Goal: Information Seeking & Learning: Learn about a topic

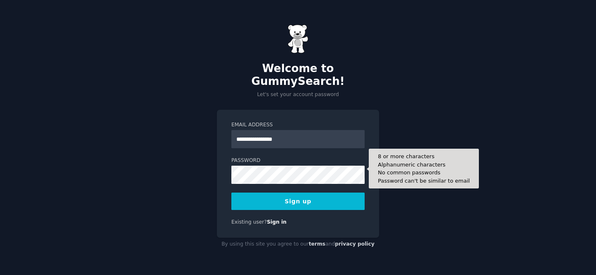
type input "**********"
click at [298, 195] on button "Sign up" at bounding box center [297, 201] width 133 height 17
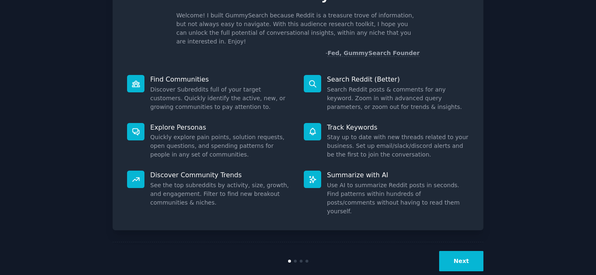
scroll to position [49, 0]
click at [457, 252] on button "Next" at bounding box center [461, 262] width 44 height 20
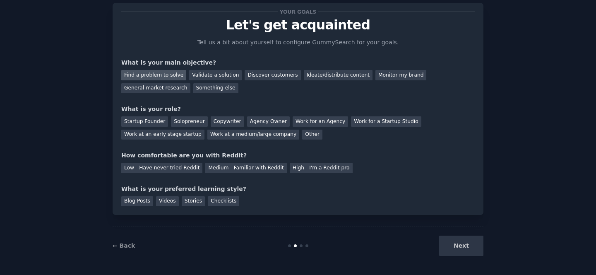
click at [151, 72] on div "Find a problem to solve" at bounding box center [153, 75] width 65 height 10
click at [169, 89] on div "General market research" at bounding box center [155, 88] width 69 height 10
click at [172, 75] on div "Find a problem to solve" at bounding box center [153, 75] width 65 height 10
click at [164, 92] on div "General market research" at bounding box center [155, 88] width 69 height 10
click at [185, 119] on div "Solopreneur" at bounding box center [189, 121] width 36 height 10
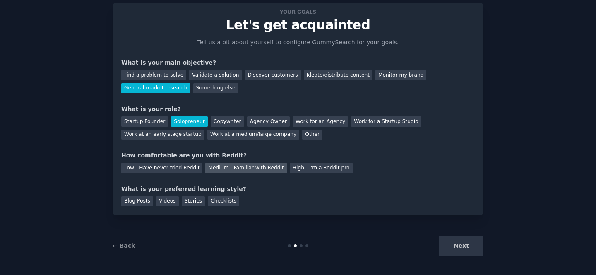
click at [205, 170] on div "Medium - Familiar with Reddit" at bounding box center [245, 168] width 81 height 10
click at [142, 201] on div "Blog Posts" at bounding box center [137, 201] width 32 height 10
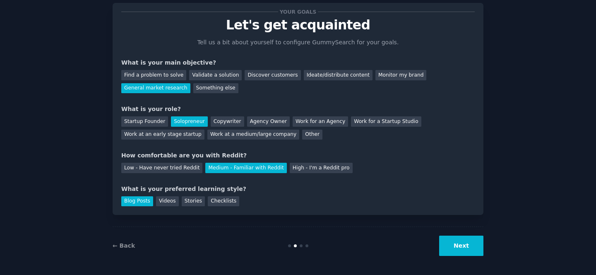
click at [463, 239] on button "Next" at bounding box center [461, 246] width 44 height 20
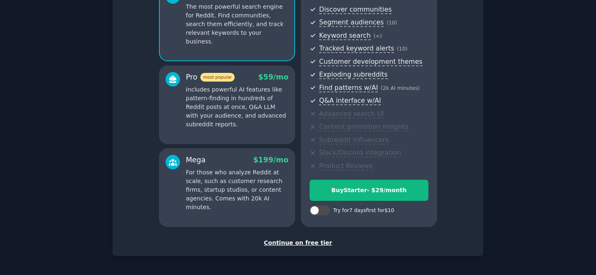
click at [301, 239] on div "Continue on free tier" at bounding box center [298, 243] width 354 height 9
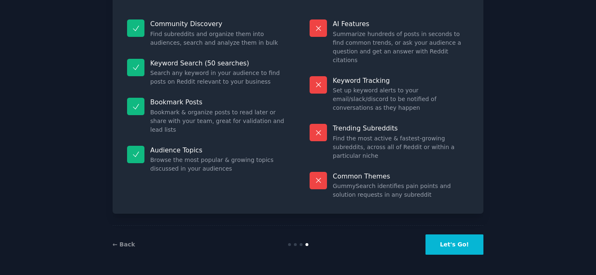
scroll to position [48, 0]
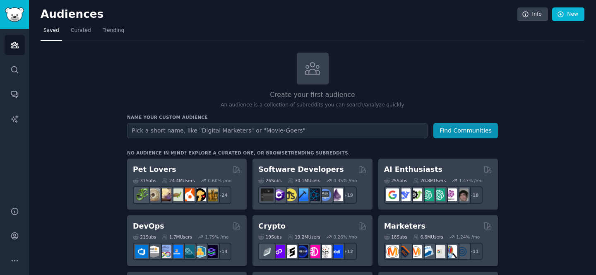
click at [318, 129] on input "text" at bounding box center [277, 130] width 301 height 15
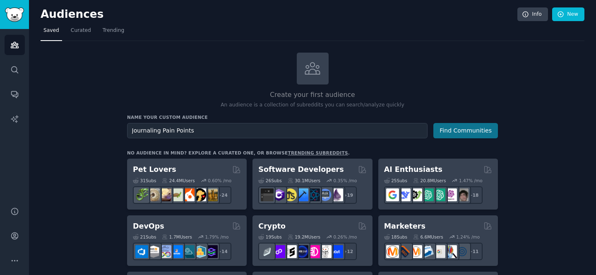
type input "Journaling Pain Points"
click at [477, 129] on button "Find Communities" at bounding box center [466, 130] width 65 height 15
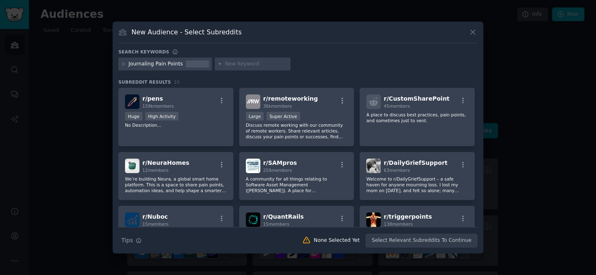
click at [229, 64] on input "text" at bounding box center [256, 63] width 63 height 7
click at [256, 61] on input "text" at bounding box center [256, 63] width 63 height 7
type input "[MEDICAL_DATA]"
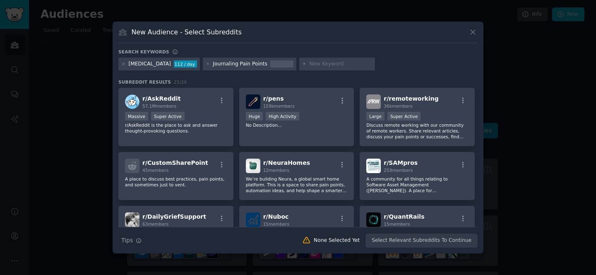
click at [253, 64] on div "Journaling Pain Points" at bounding box center [240, 63] width 54 height 7
drag, startPoint x: 237, startPoint y: 63, endPoint x: 271, endPoint y: 64, distance: 34.0
click at [271, 64] on div "Journaling Pain Points" at bounding box center [250, 64] width 94 height 13
click at [309, 64] on input "text" at bounding box center [340, 63] width 63 height 7
type input "Journaling"
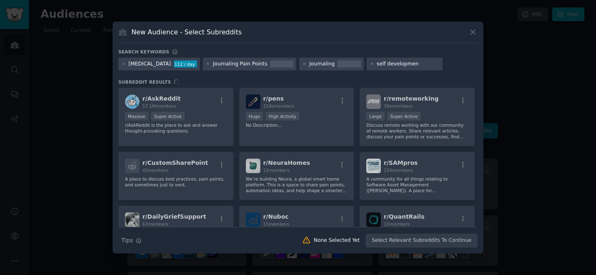
type input "self development"
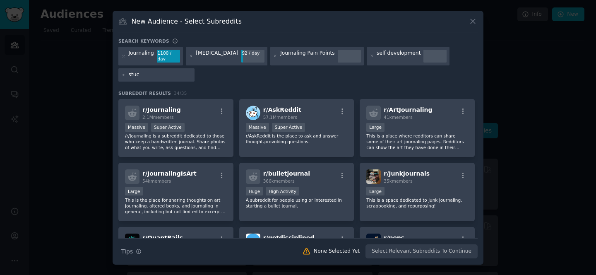
type input "stuck"
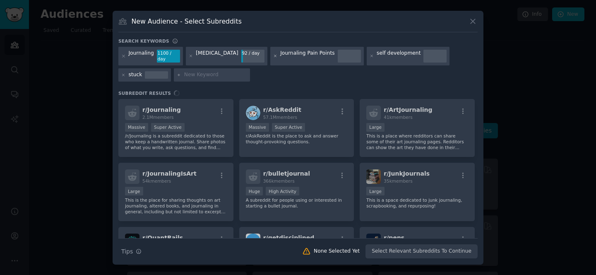
click at [273, 54] on icon at bounding box center [275, 56] width 5 height 5
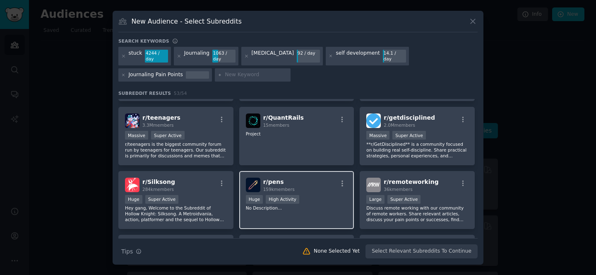
scroll to position [185, 0]
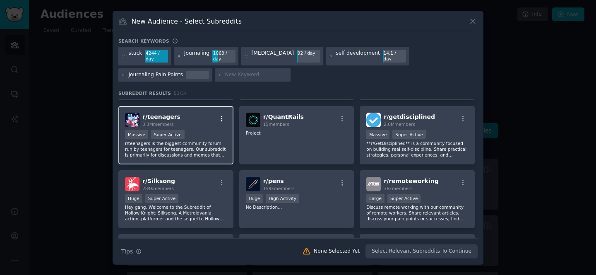
click at [223, 116] on icon "button" at bounding box center [221, 118] width 7 height 7
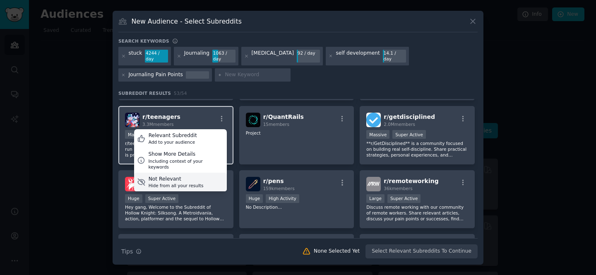
click at [178, 176] on div "Not Relevant" at bounding box center [176, 179] width 55 height 7
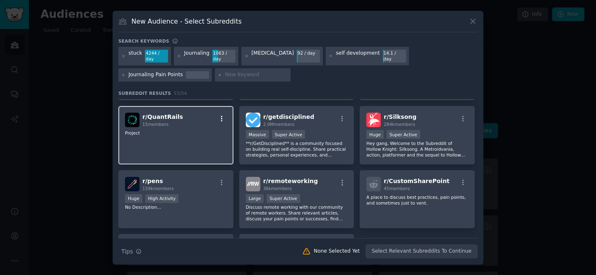
click at [222, 119] on icon "button" at bounding box center [221, 118] width 7 height 7
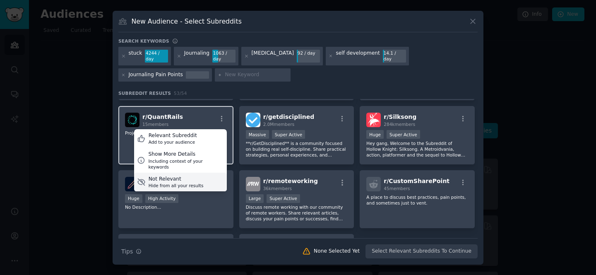
click at [195, 183] on div "Hide from all your results" at bounding box center [176, 186] width 55 height 6
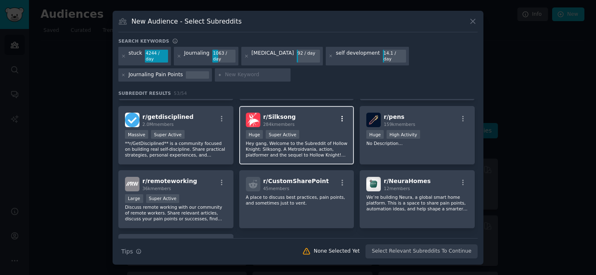
click at [342, 115] on icon "button" at bounding box center [342, 118] width 7 height 7
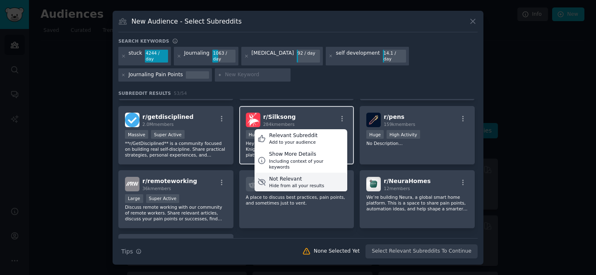
click at [313, 183] on div "Hide from all your results" at bounding box center [296, 186] width 55 height 6
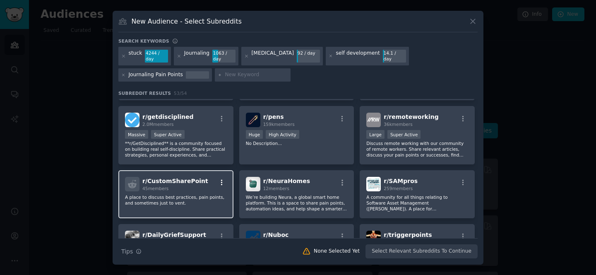
click at [222, 180] on icon "button" at bounding box center [221, 182] width 7 height 7
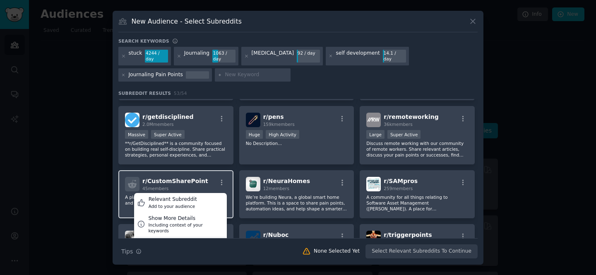
click at [188, 236] on div "Not Relevant Hide from all your results" at bounding box center [180, 245] width 93 height 19
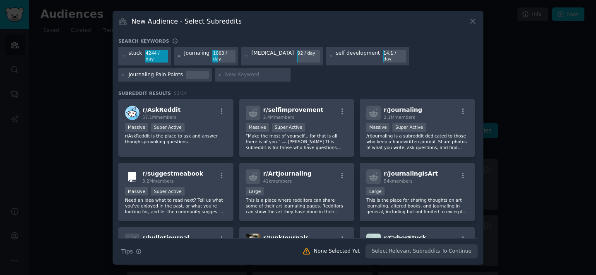
scroll to position [0, 0]
click at [272, 74] on input "text" at bounding box center [256, 74] width 63 height 7
type input "fear of change"
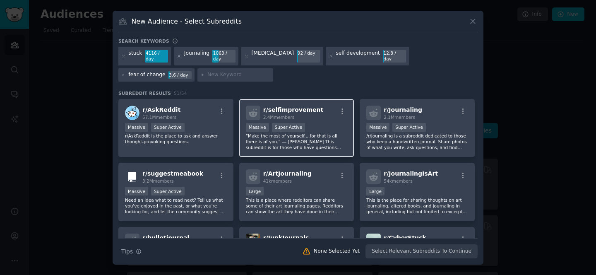
click at [344, 128] on div "Massive Super Active" at bounding box center [297, 128] width 102 height 10
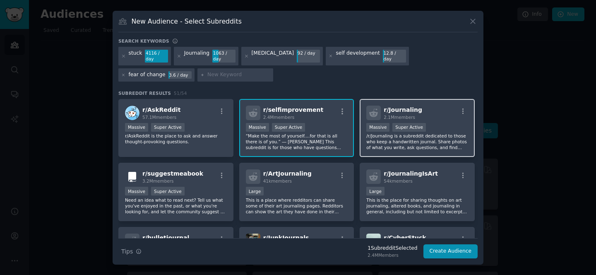
click at [420, 149] on p "/r/Journaling is a subreddit dedicated to those who keep a handwritten journal.…" at bounding box center [417, 141] width 102 height 17
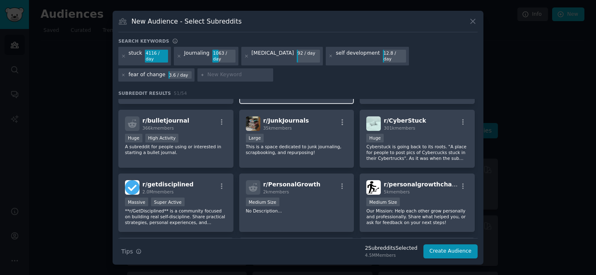
scroll to position [125, 0]
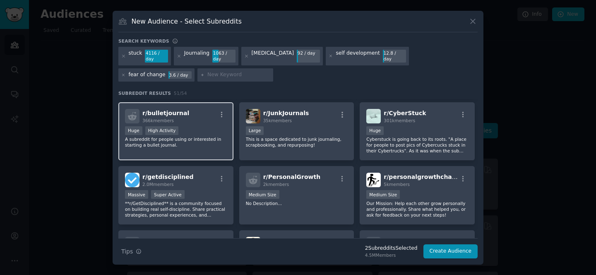
click at [190, 128] on div "Huge High Activity" at bounding box center [176, 131] width 102 height 10
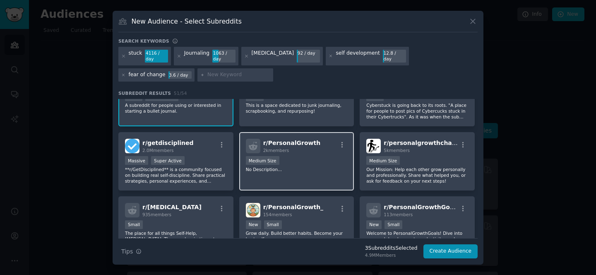
scroll to position [165, 0]
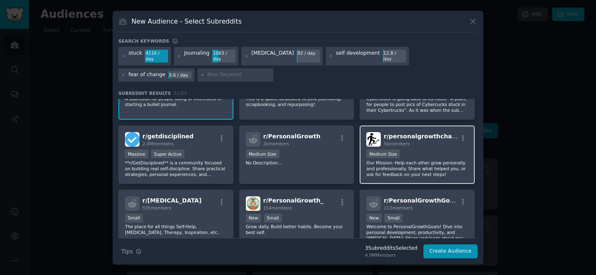
click at [400, 166] on p "Our Mission: Help each other grow personally and professionally. Share what hel…" at bounding box center [417, 168] width 102 height 17
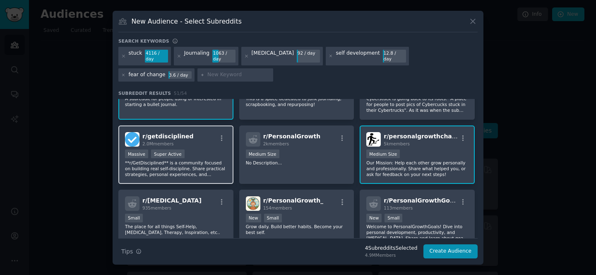
click at [157, 163] on p "**r/GetDisciplined** is a community focused on building real self-discipline. S…" at bounding box center [176, 168] width 102 height 17
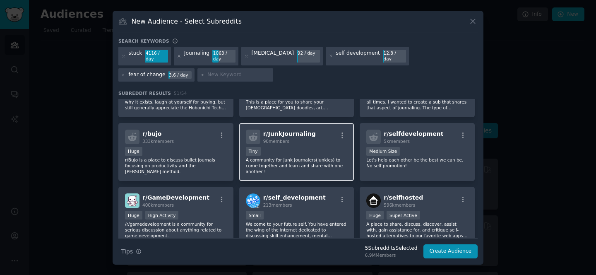
scroll to position [360, 0]
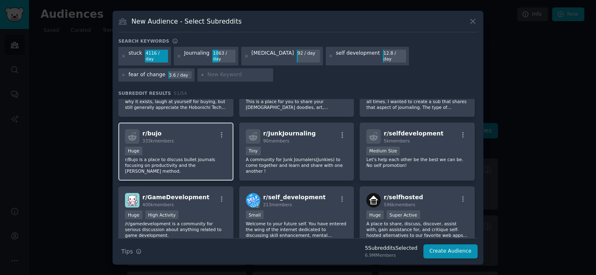
click at [187, 171] on p "r/Bujo is a place to discuss bullet journals focusing on productivity and the […" at bounding box center [176, 165] width 102 height 17
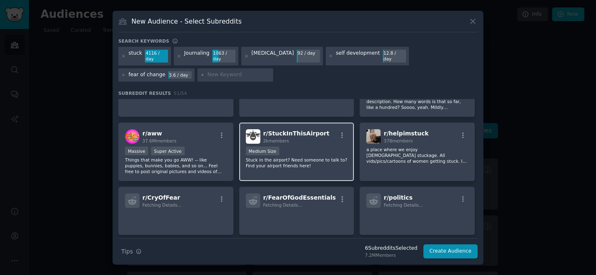
scroll to position [689, 0]
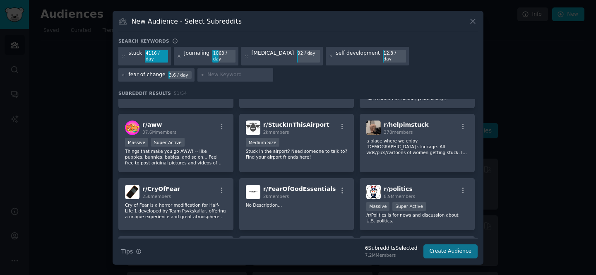
click at [468, 253] on button "Create Audience" at bounding box center [451, 251] width 55 height 14
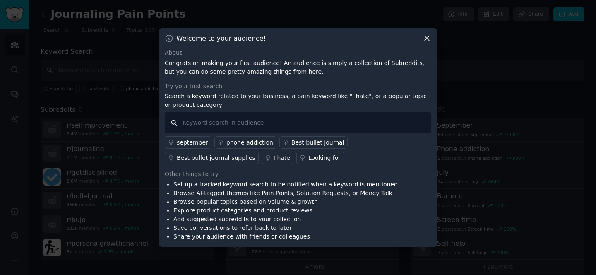
click at [229, 122] on input "text" at bounding box center [298, 122] width 267 height 21
type input "fear of change"
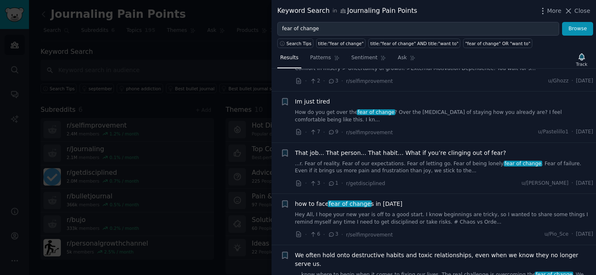
scroll to position [51, 0]
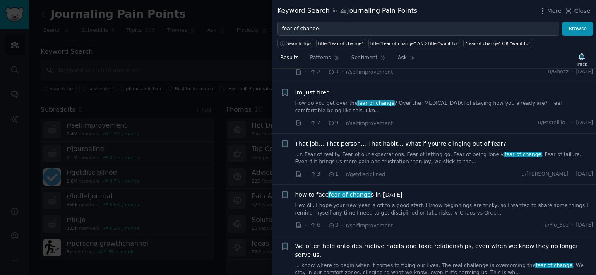
click at [455, 100] on link "How do you get over the fear of change ? Over the [MEDICAL_DATA] of staying how…" at bounding box center [444, 107] width 299 height 14
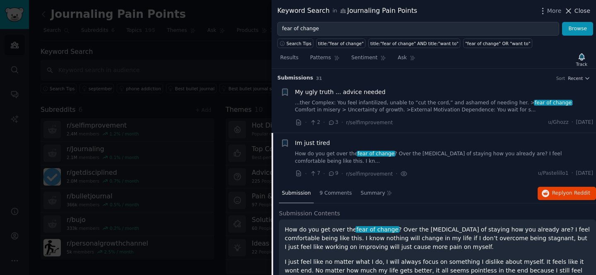
click at [583, 12] on span "Close" at bounding box center [583, 11] width 16 height 9
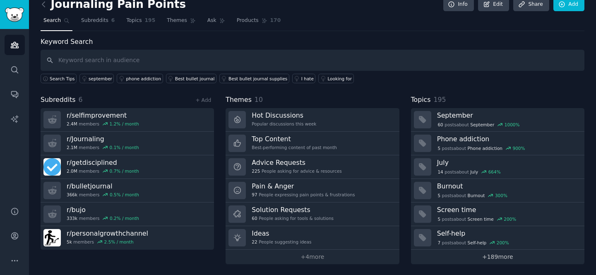
click at [489, 253] on link "+ 189 more" at bounding box center [497, 257] width 173 height 14
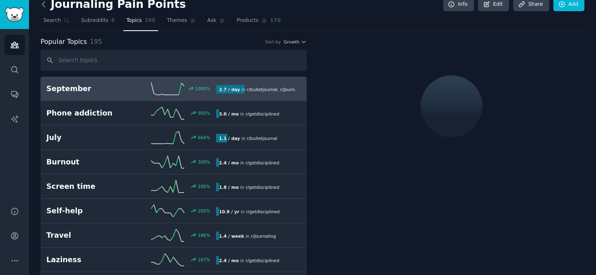
click at [43, 2] on icon at bounding box center [43, 4] width 9 height 9
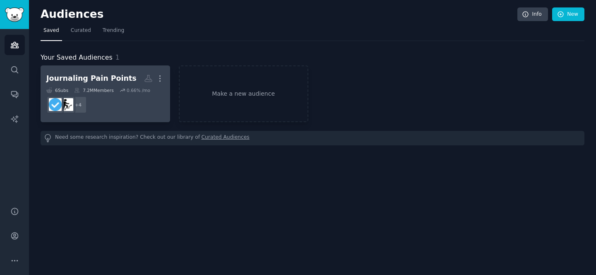
click at [96, 84] on h2 "Journaling Pain Points More" at bounding box center [105, 78] width 118 height 14
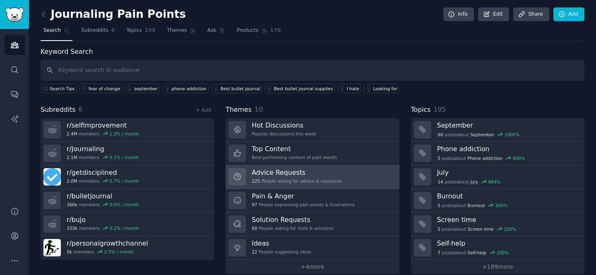
click at [328, 174] on h3 "Advice Requests" at bounding box center [297, 172] width 90 height 9
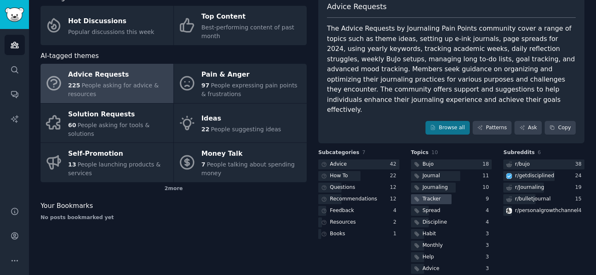
scroll to position [53, 0]
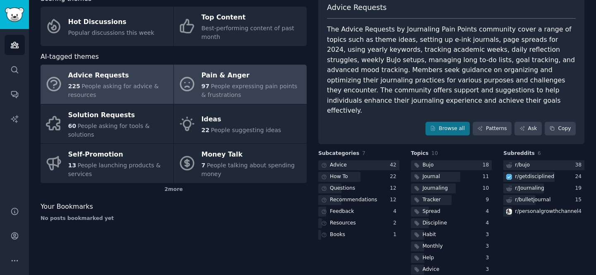
click at [277, 91] on div "97 People expressing pain points & frustrations" at bounding box center [252, 90] width 101 height 17
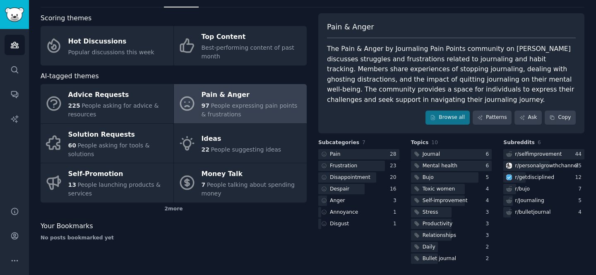
scroll to position [33, 0]
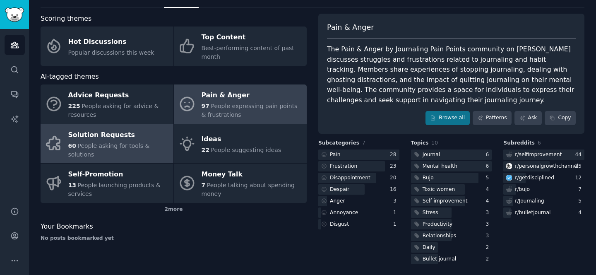
click at [117, 145] on span "People asking for tools & solutions" at bounding box center [109, 149] width 82 height 15
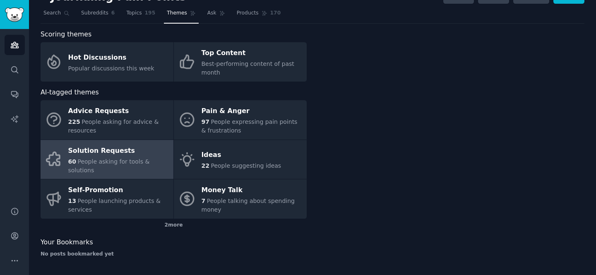
scroll to position [15, 0]
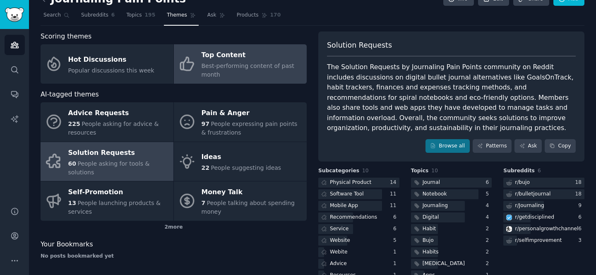
click at [263, 60] on div "Top Content" at bounding box center [252, 55] width 101 height 13
